Goal: Task Accomplishment & Management: Use online tool/utility

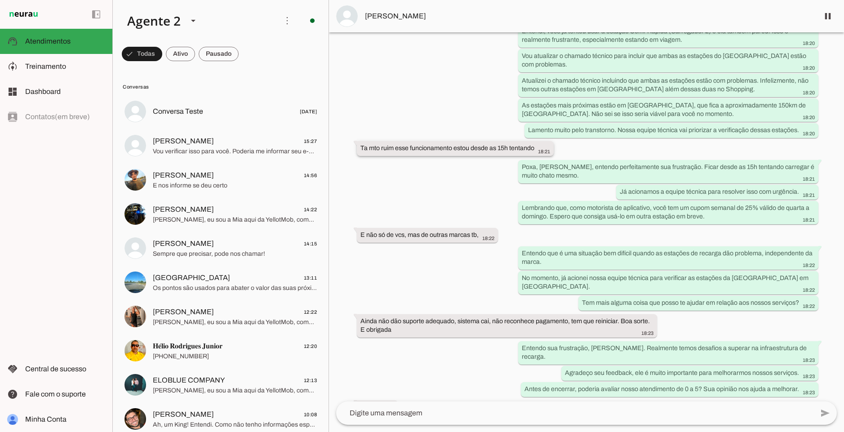
scroll to position [1278, 0]
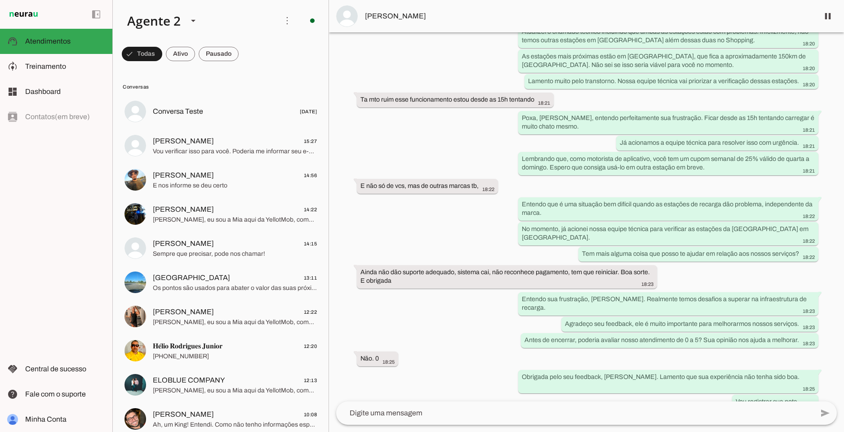
click at [336, 156] on div "Agente ativado Próximo follow-up (tempo indisponível) há 5 dias Olá, preciso de…" at bounding box center [586, 216] width 515 height 369
